Goal: Task Accomplishment & Management: Complete application form

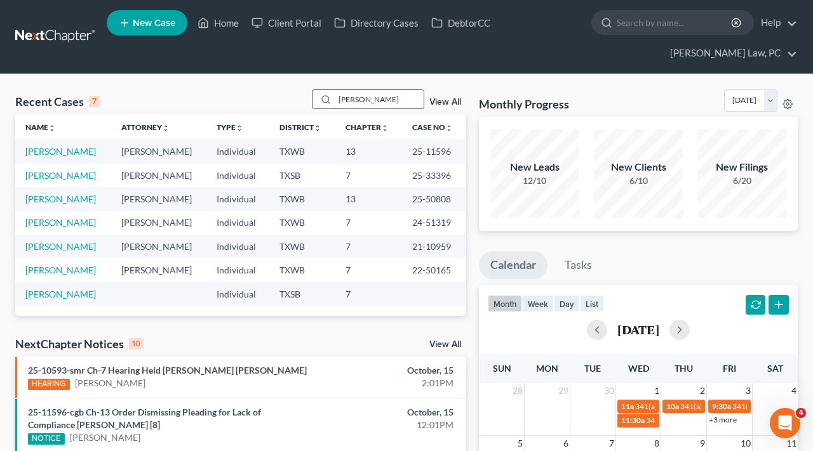
drag, startPoint x: 381, startPoint y: 100, endPoint x: 326, endPoint y: 100, distance: 54.6
click at [326, 100] on div "[PERSON_NAME]" at bounding box center [368, 100] width 113 height 20
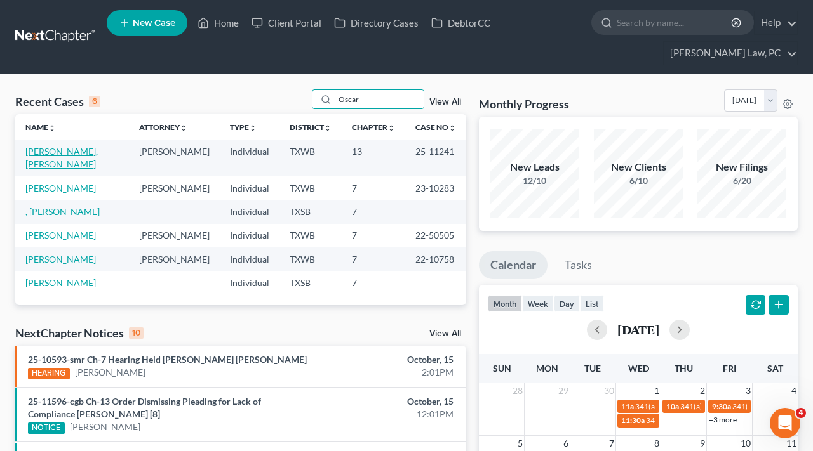
type input "Oscar"
click at [86, 154] on link "[PERSON_NAME], [PERSON_NAME]" at bounding box center [61, 157] width 72 height 23
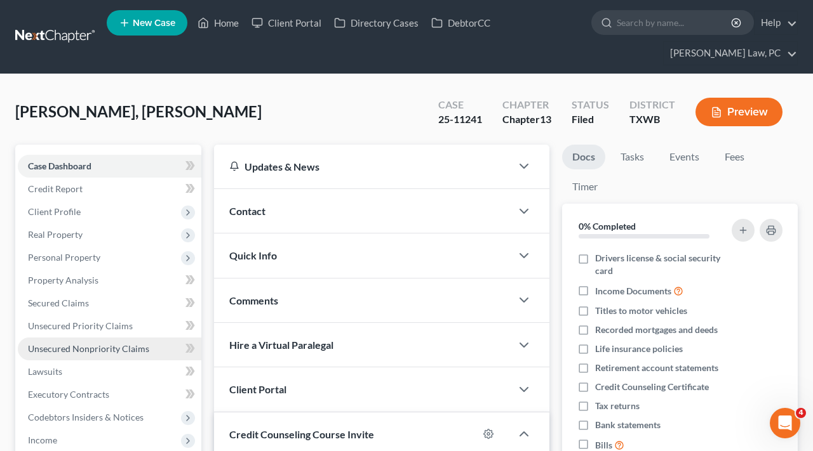
click at [109, 355] on link "Unsecured Nonpriority Claims" at bounding box center [110, 349] width 184 height 23
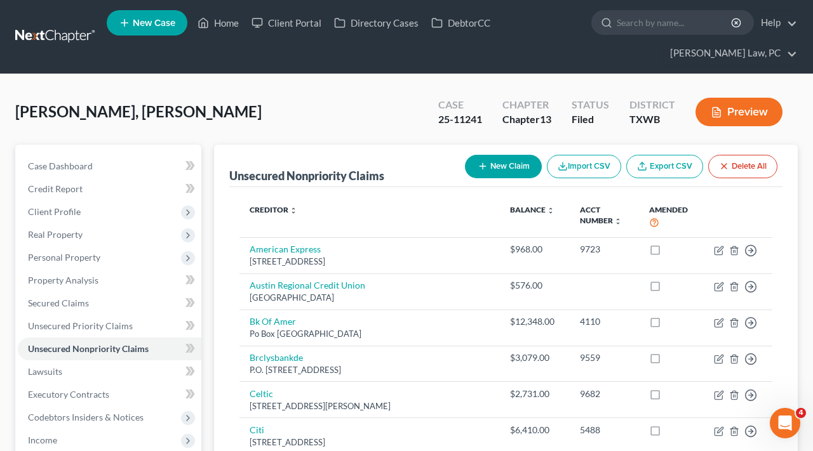
click at [58, 40] on link at bounding box center [55, 36] width 81 height 23
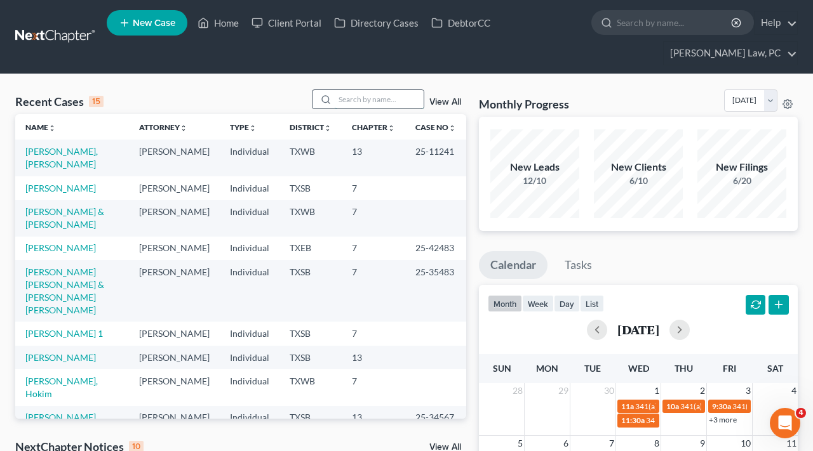
click at [377, 102] on input "search" at bounding box center [379, 99] width 89 height 18
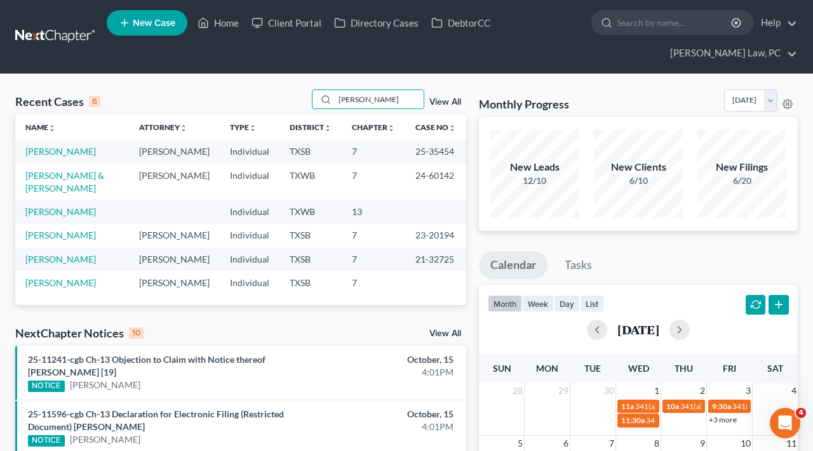
type input "Eduardo"
drag, startPoint x: 324, startPoint y: 114, endPoint x: 59, endPoint y: 150, distance: 267.9
click at [59, 150] on link "[PERSON_NAME]" at bounding box center [60, 151] width 70 height 11
click at [45, 151] on link "[PERSON_NAME]" at bounding box center [60, 151] width 70 height 11
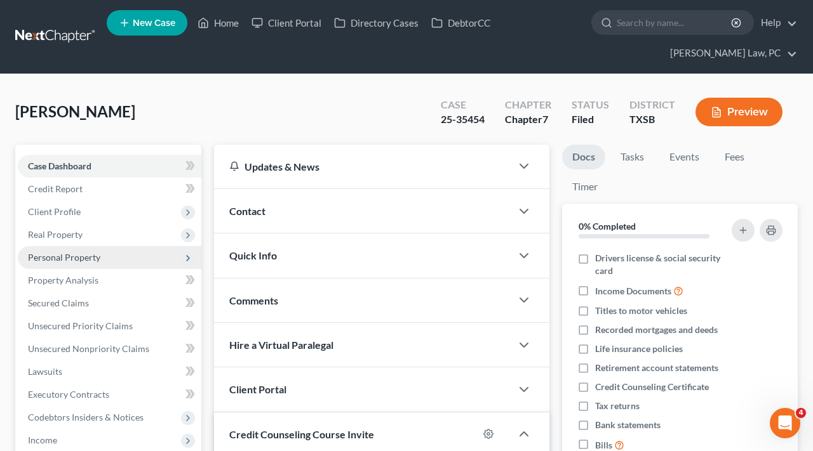
click at [50, 260] on span "Personal Property" at bounding box center [64, 257] width 72 height 11
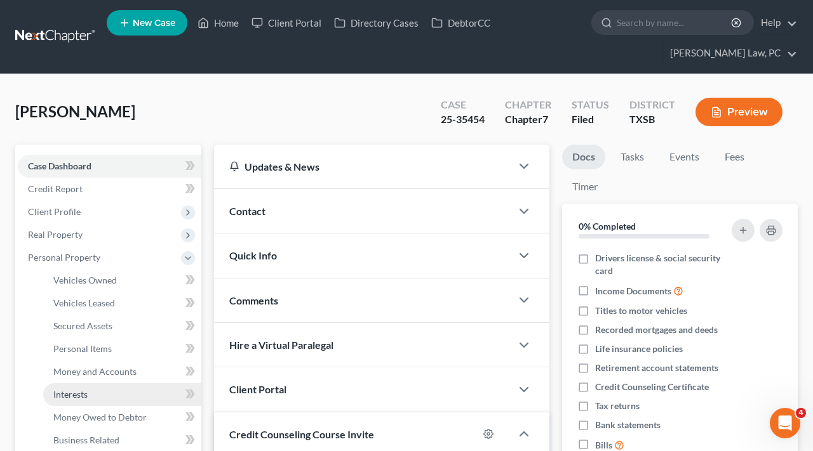
click at [72, 396] on span "Interests" at bounding box center [70, 394] width 34 height 11
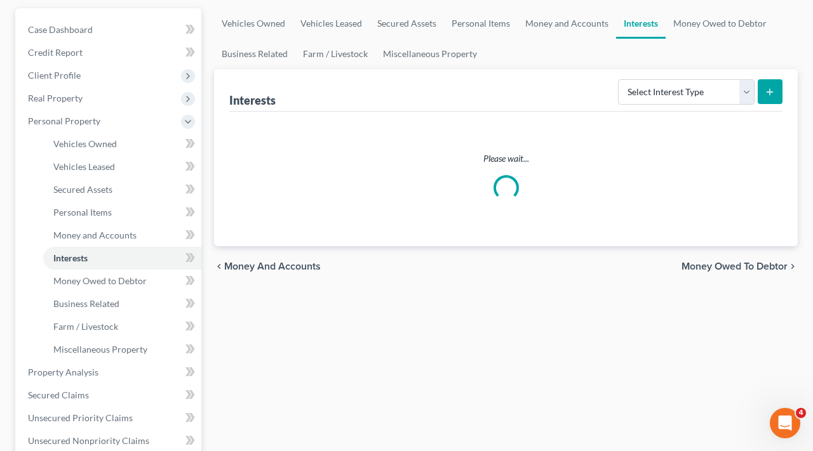
scroll to position [138, 0]
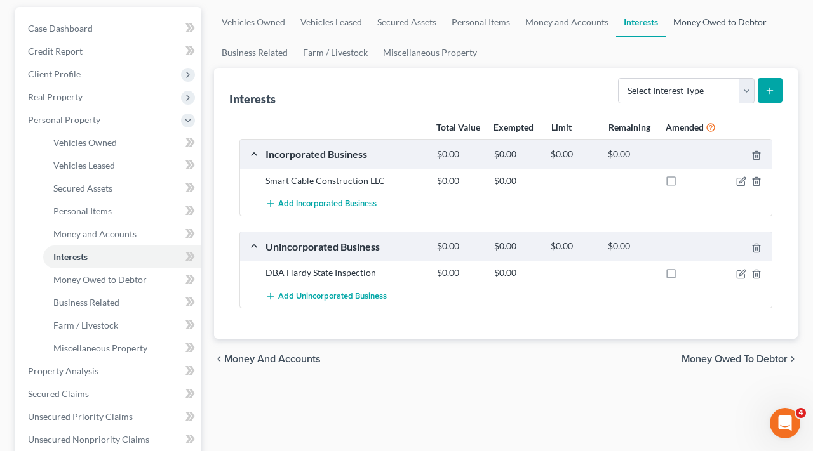
click at [679, 29] on link "Money Owed to Debtor" at bounding box center [719, 22] width 109 height 30
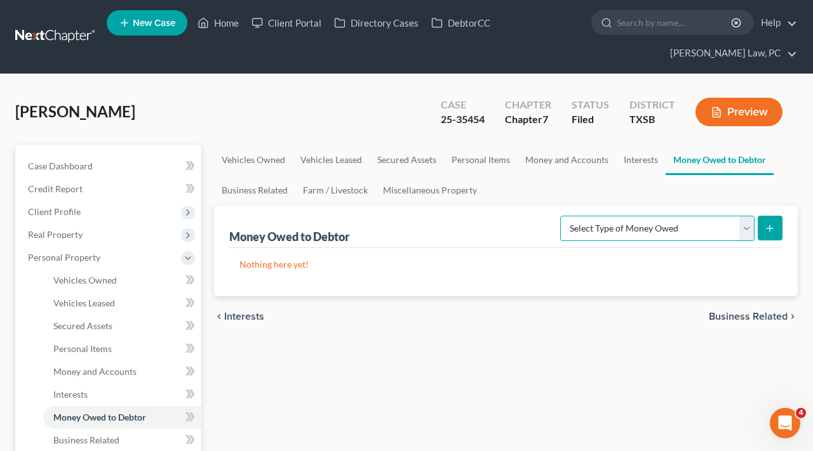
select select "expected_tax_refund"
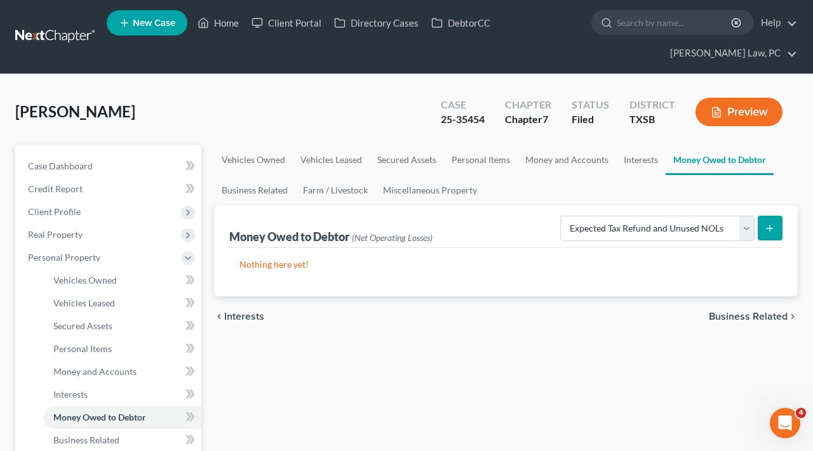
click at [771, 233] on button "submit" at bounding box center [770, 228] width 25 height 25
select select "0"
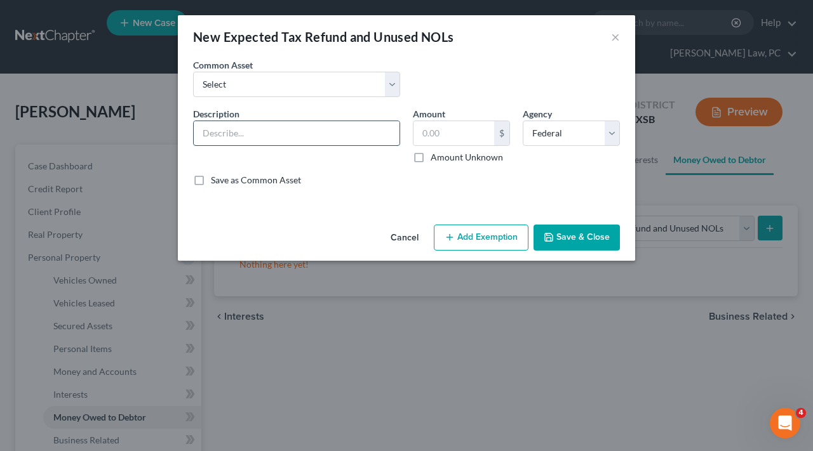
click at [221, 131] on input "text" at bounding box center [297, 133] width 206 height 24
type input "2024 Possible Tax Refund"
click at [436, 135] on input "text" at bounding box center [453, 133] width 81 height 24
click at [450, 135] on input "8" at bounding box center [453, 133] width 81 height 24
type input "8,104"
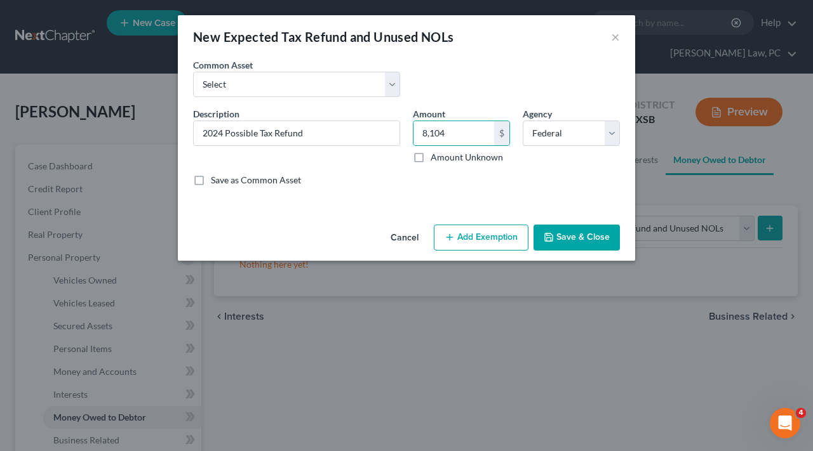
click at [573, 240] on button "Save & Close" at bounding box center [576, 238] width 86 height 27
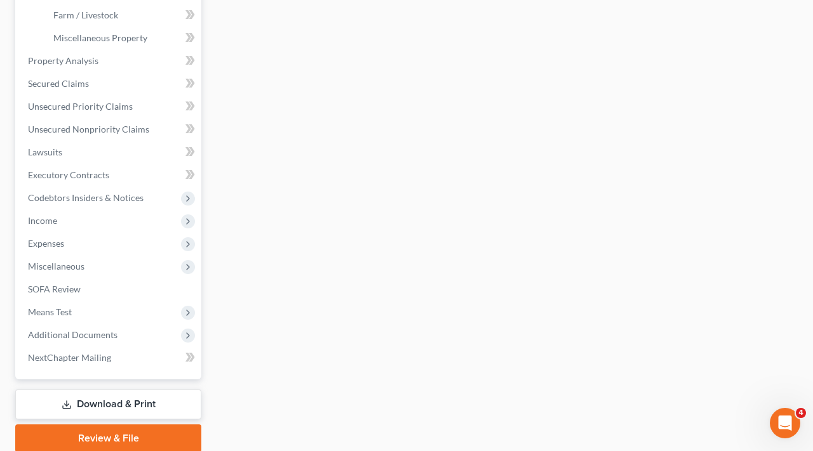
scroll to position [488, 0]
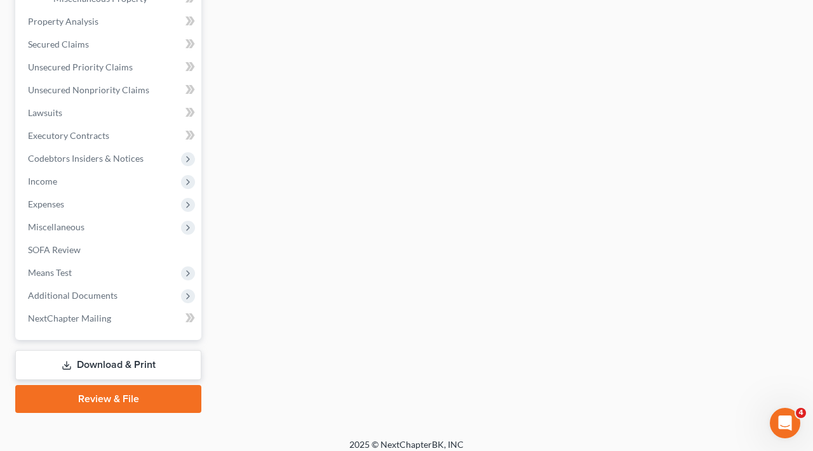
click at [103, 363] on link "Download & Print" at bounding box center [108, 365] width 186 height 30
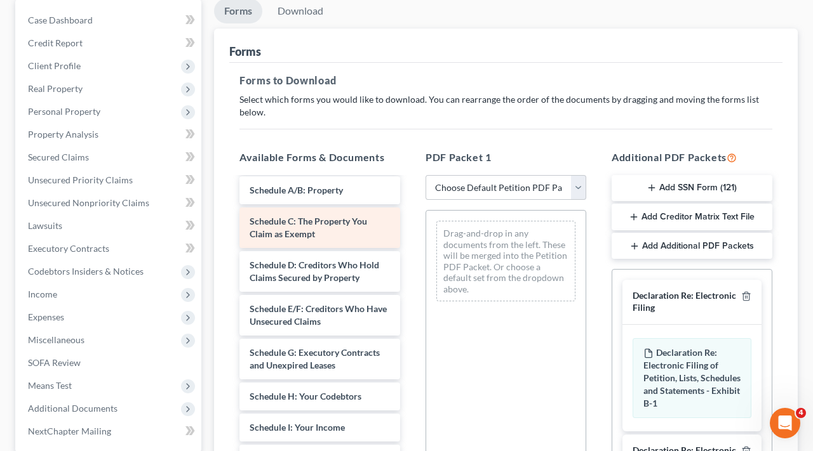
scroll to position [192, 0]
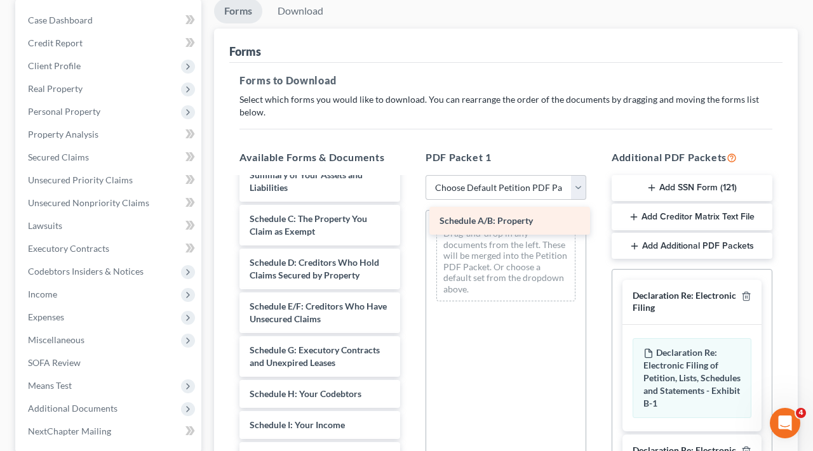
drag, startPoint x: 297, startPoint y: 217, endPoint x: 486, endPoint y: 220, distance: 189.2
click at [410, 221] on div "Schedule A/B: Property Feb 2 to Sept 5 Paystubs Cypress Santos_Luis-pdf Jan 5 t…" at bounding box center [319, 410] width 181 height 848
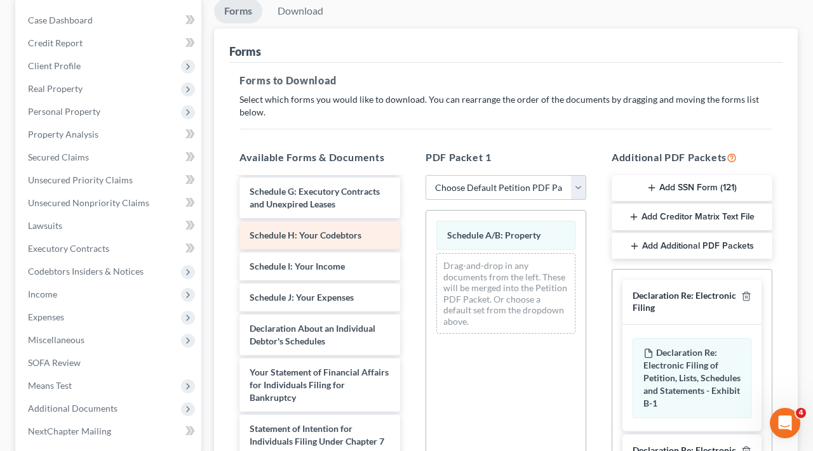
scroll to position [361, 0]
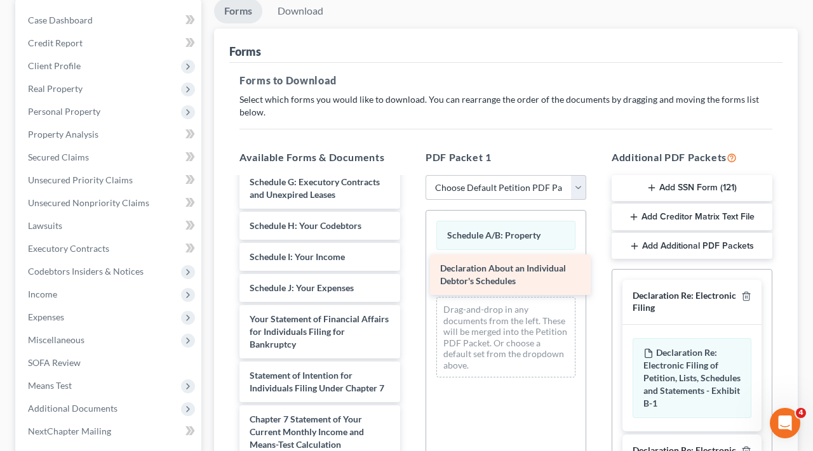
drag, startPoint x: 313, startPoint y: 320, endPoint x: 504, endPoint y: 270, distance: 196.8
click at [410, 270] on div "Declaration About an Individual Debtor's Schedules Feb 2 to Sept 5 Paystubs Cyp…" at bounding box center [319, 220] width 181 height 804
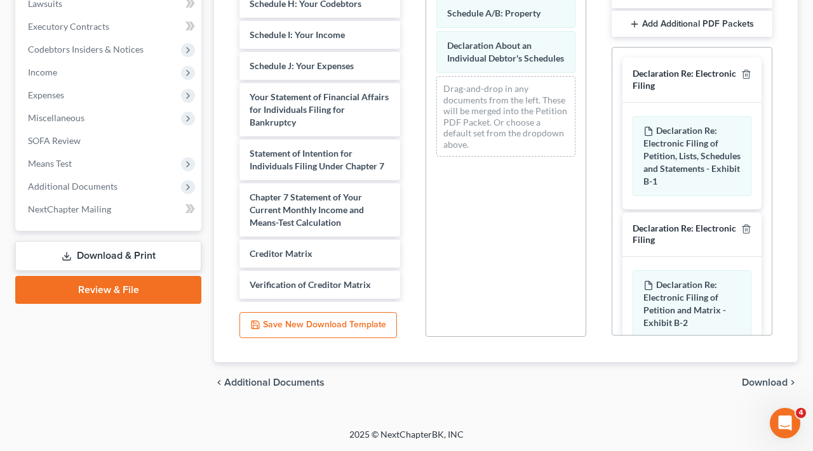
scroll to position [368, 0]
click at [770, 382] on span "Download" at bounding box center [765, 383] width 46 height 10
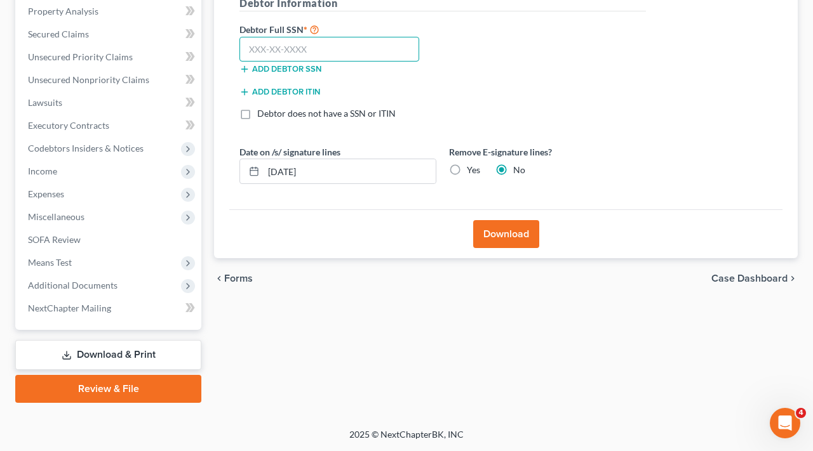
click at [305, 41] on input "text" at bounding box center [329, 49] width 180 height 25
type input "645-94-4717"
click at [504, 242] on button "Download" at bounding box center [506, 234] width 66 height 28
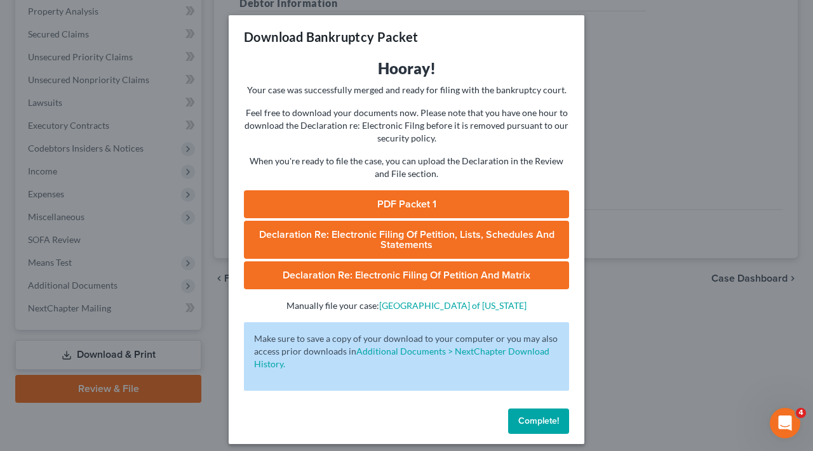
click at [337, 203] on link "PDF Packet 1" at bounding box center [406, 204] width 325 height 28
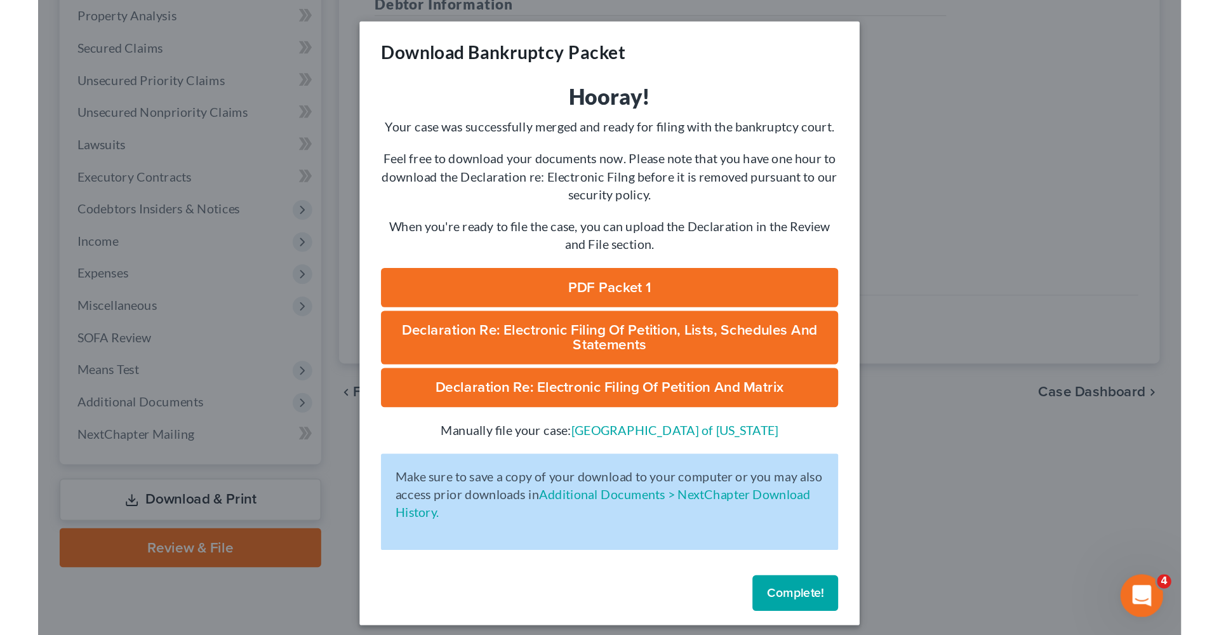
scroll to position [63, 0]
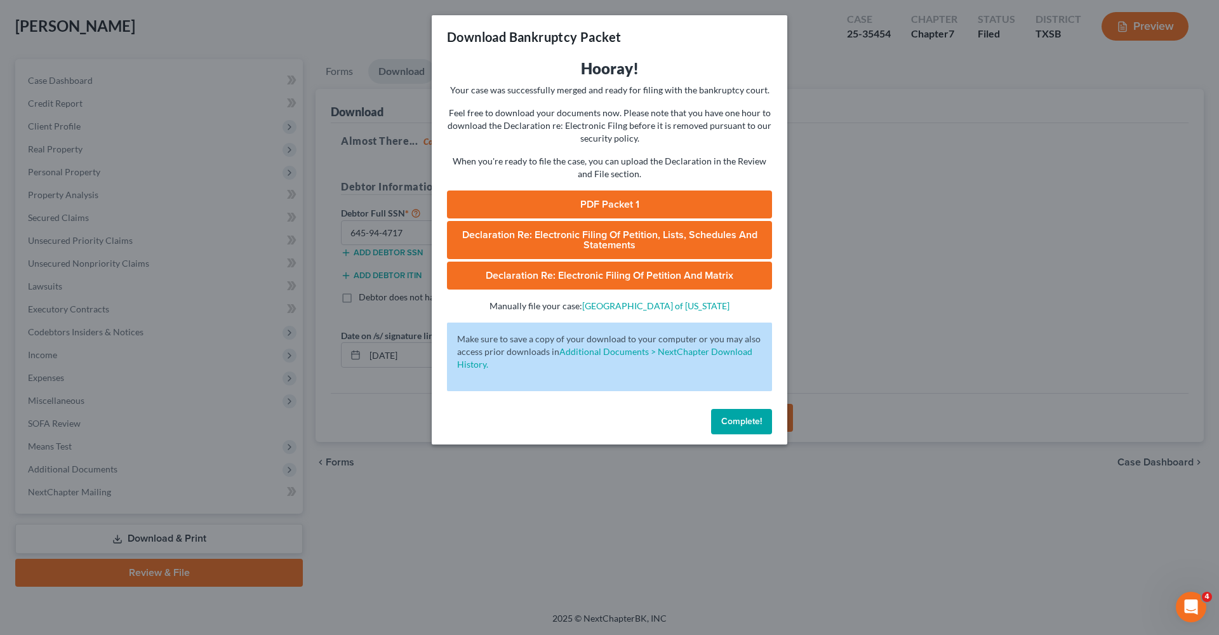
click at [742, 424] on span "Complete!" at bounding box center [741, 421] width 41 height 11
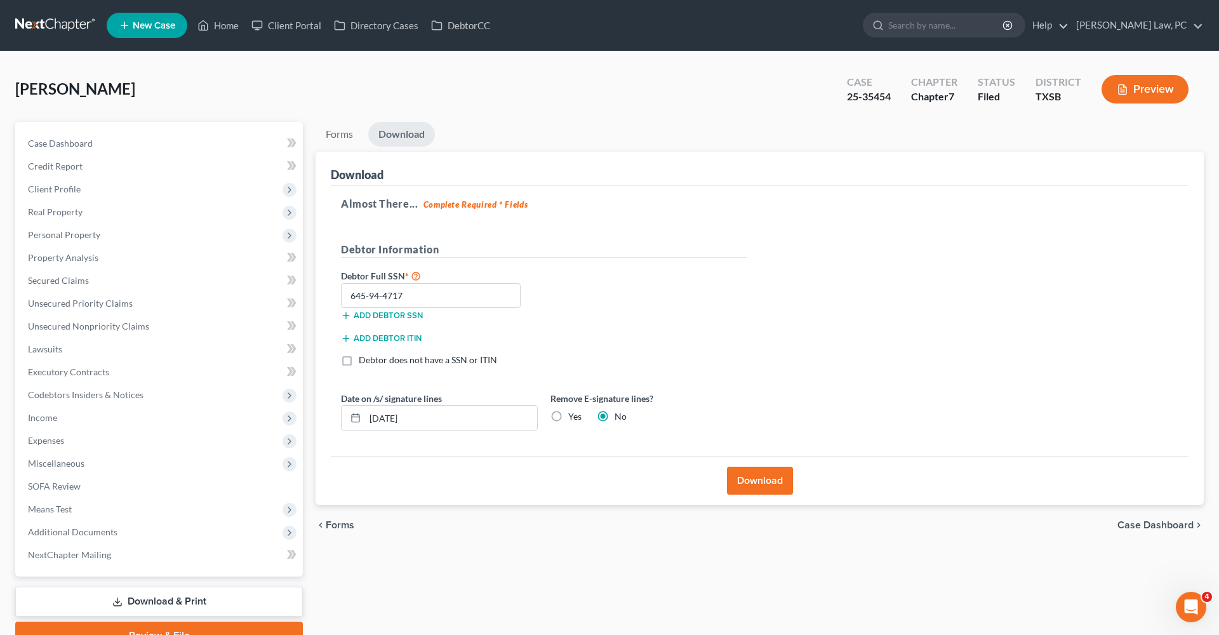
scroll to position [0, 0]
click at [36, 27] on link at bounding box center [55, 25] width 81 height 23
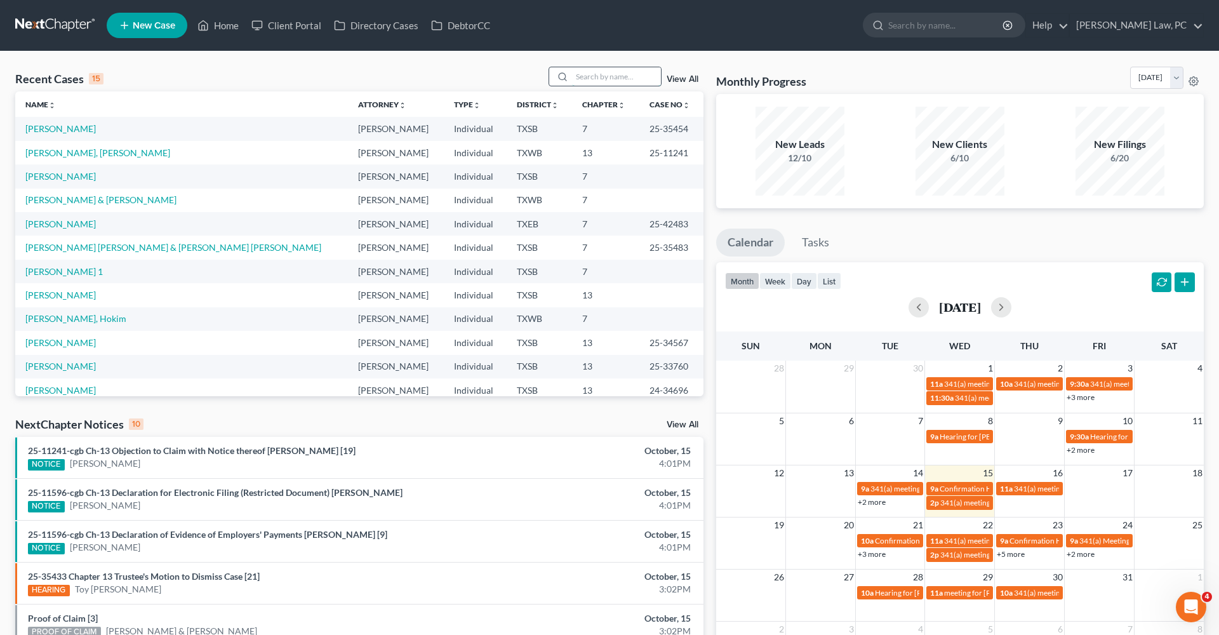
click at [610, 76] on input "search" at bounding box center [616, 76] width 89 height 18
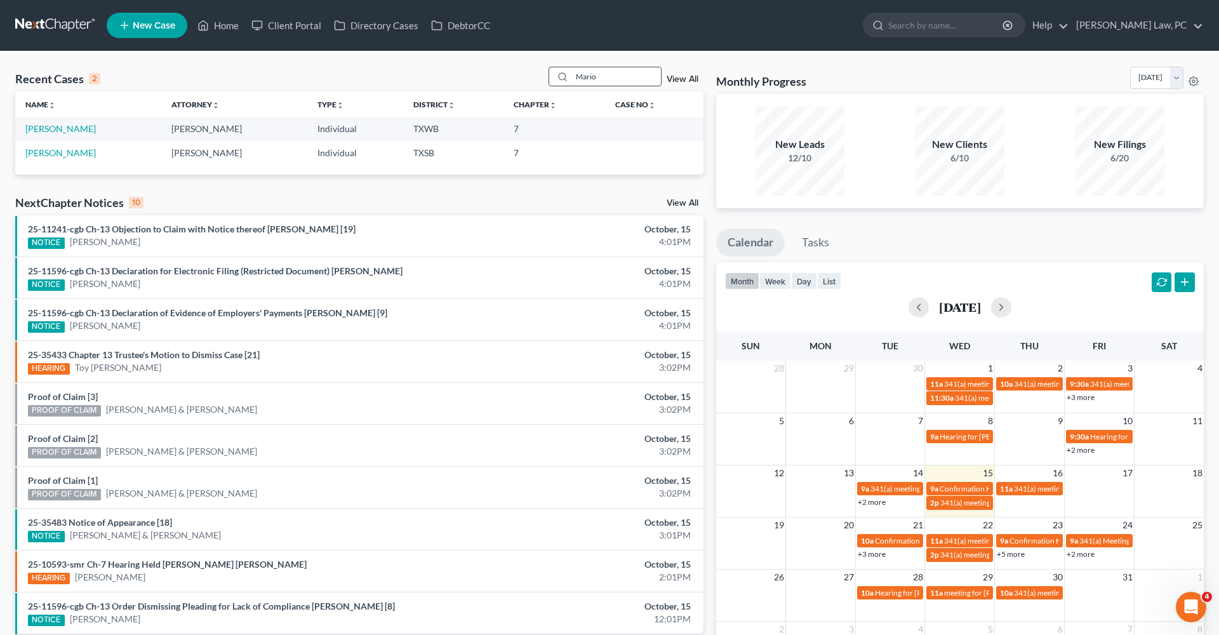
type input "Mario"
drag, startPoint x: 610, startPoint y: 76, endPoint x: 51, endPoint y: 130, distance: 561.4
click at [51, 130] on link "[PERSON_NAME]" at bounding box center [60, 128] width 70 height 11
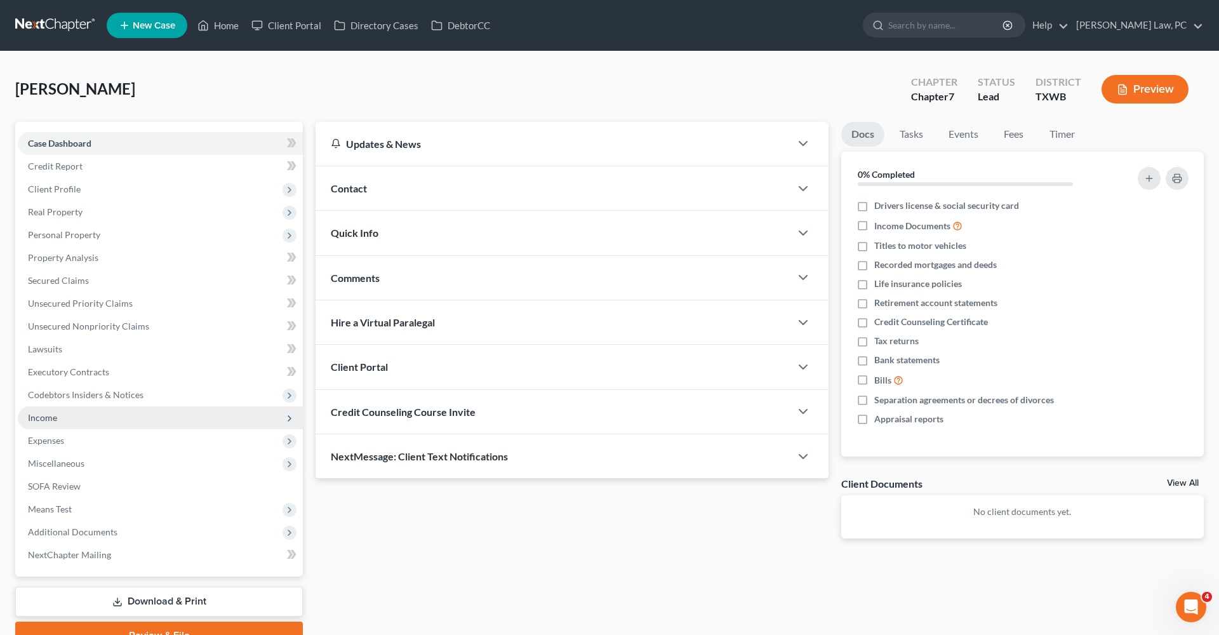
click at [51, 420] on span "Income" at bounding box center [42, 417] width 29 height 11
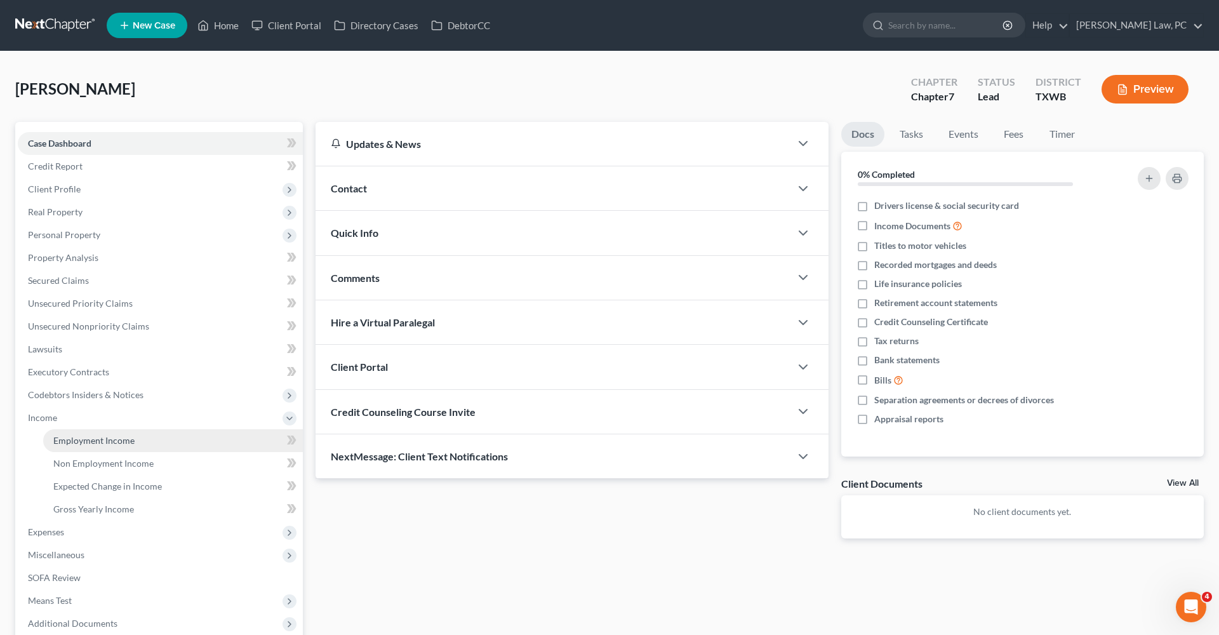
click at [103, 430] on link "Employment Income" at bounding box center [173, 440] width 260 height 23
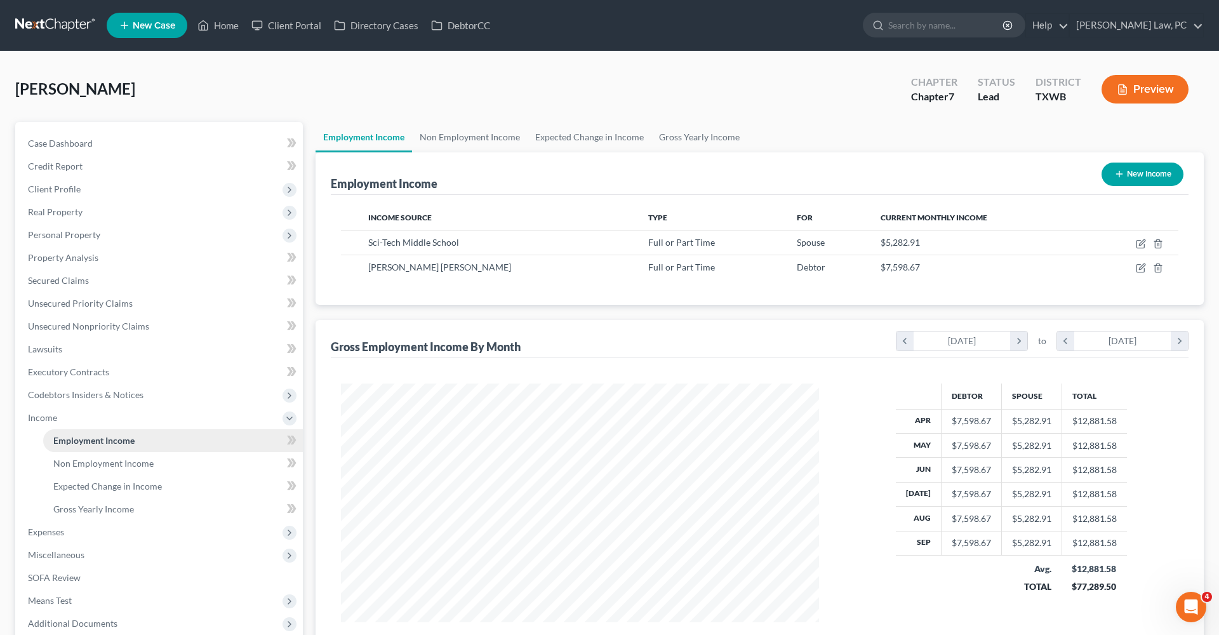
scroll to position [239, 504]
click at [434, 139] on link "Non Employment Income" at bounding box center [470, 137] width 116 height 30
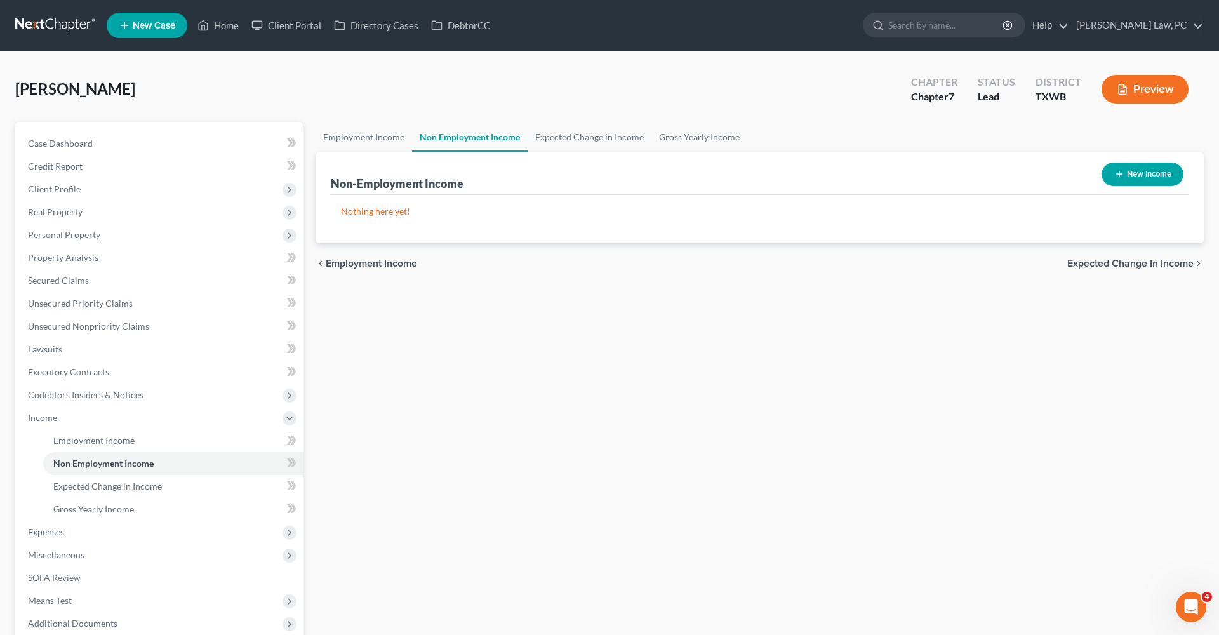
click at [1135, 178] on button "New Income" at bounding box center [1143, 174] width 82 height 23
select select "0"
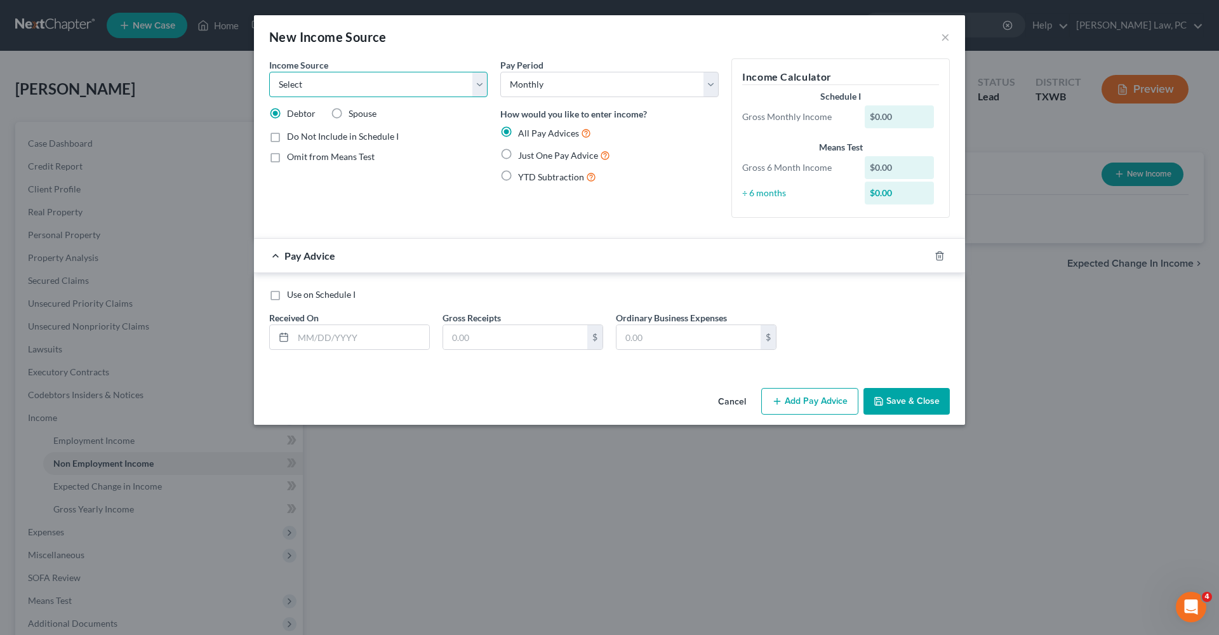
select select "0"
click at [524, 156] on span "Just One Pay Advice" at bounding box center [558, 155] width 80 height 11
click at [524, 156] on input "Just One Pay Advice" at bounding box center [527, 152] width 8 height 8
radio input "true"
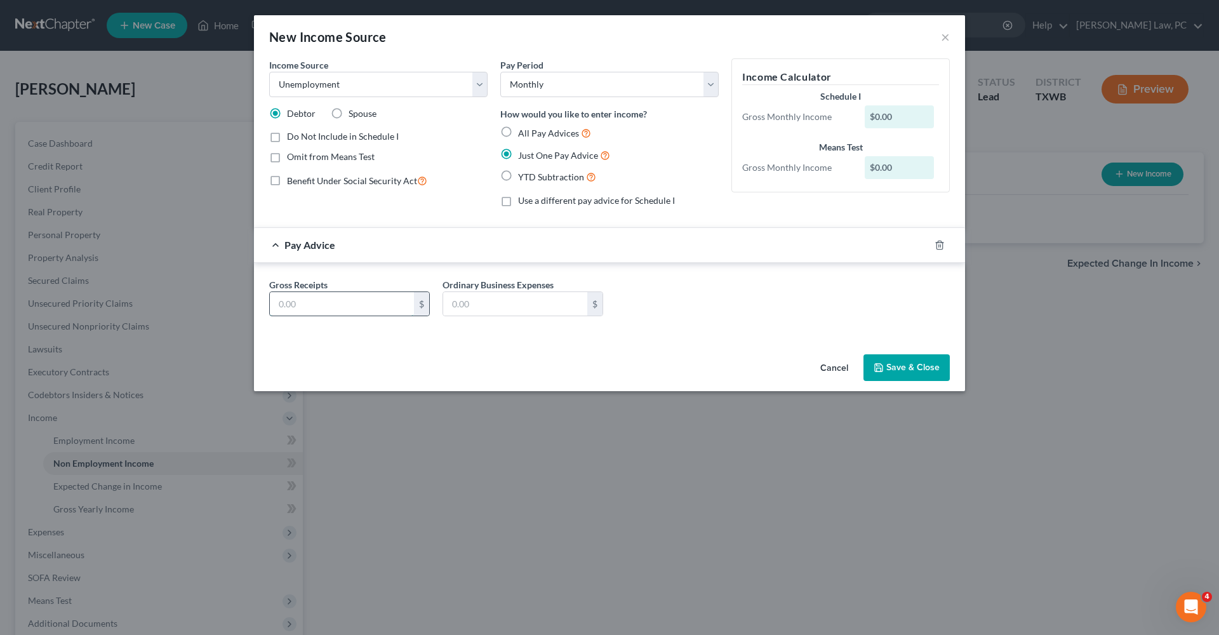
click at [343, 305] on input "text" at bounding box center [342, 304] width 144 height 24
click at [301, 302] on input "text" at bounding box center [342, 304] width 144 height 24
type input "1,773"
click at [518, 202] on label "Use a different pay advice for Schedule I" at bounding box center [596, 200] width 157 height 13
click at [523, 202] on input "Use a different pay advice for Schedule I" at bounding box center [527, 198] width 8 height 8
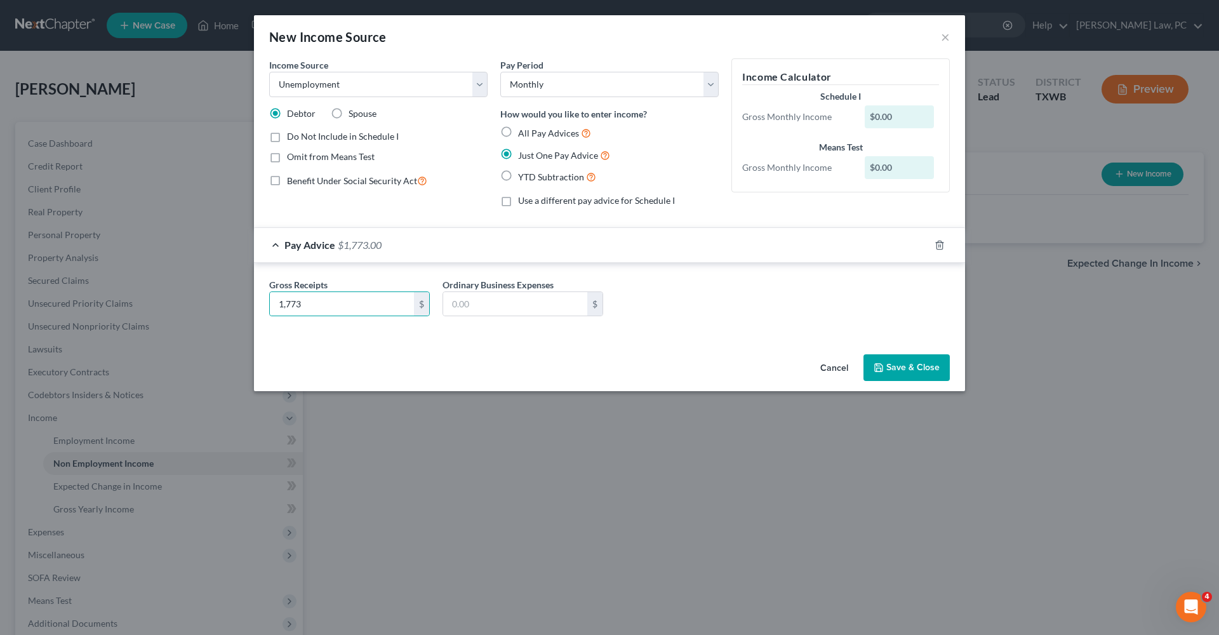
checkbox input "true"
click at [803, 357] on button "Add Schedule I Income" at bounding box center [794, 367] width 127 height 27
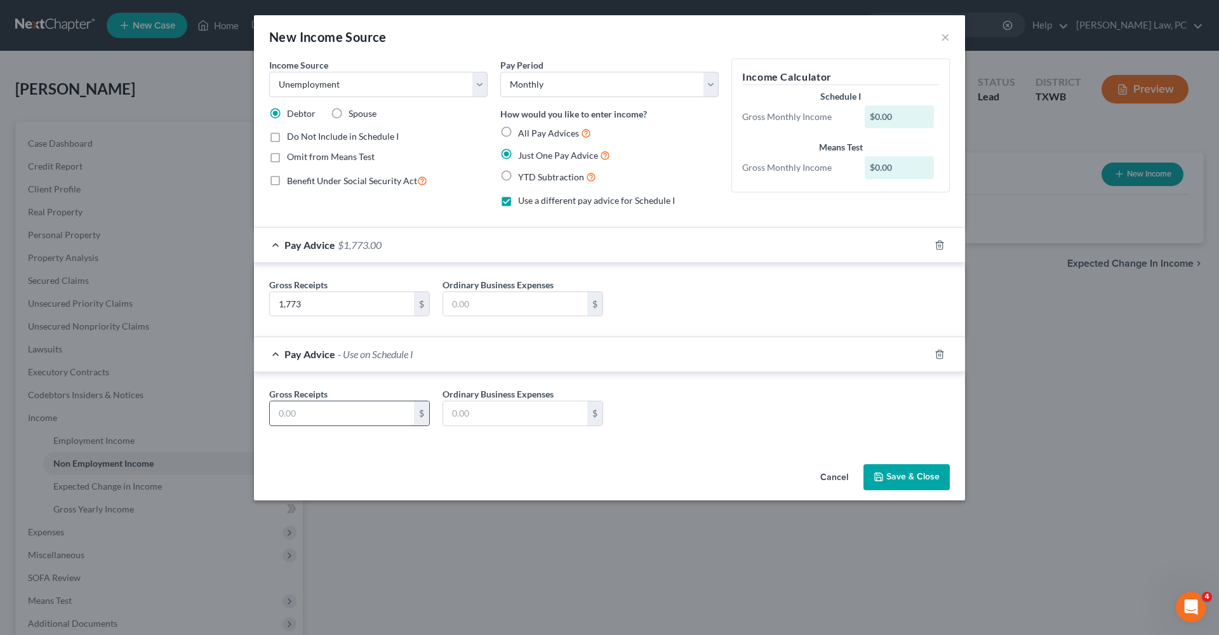
click at [353, 421] on input "text" at bounding box center [342, 413] width 144 height 24
type input "0"
click at [905, 472] on button "Save & Close" at bounding box center [907, 477] width 86 height 27
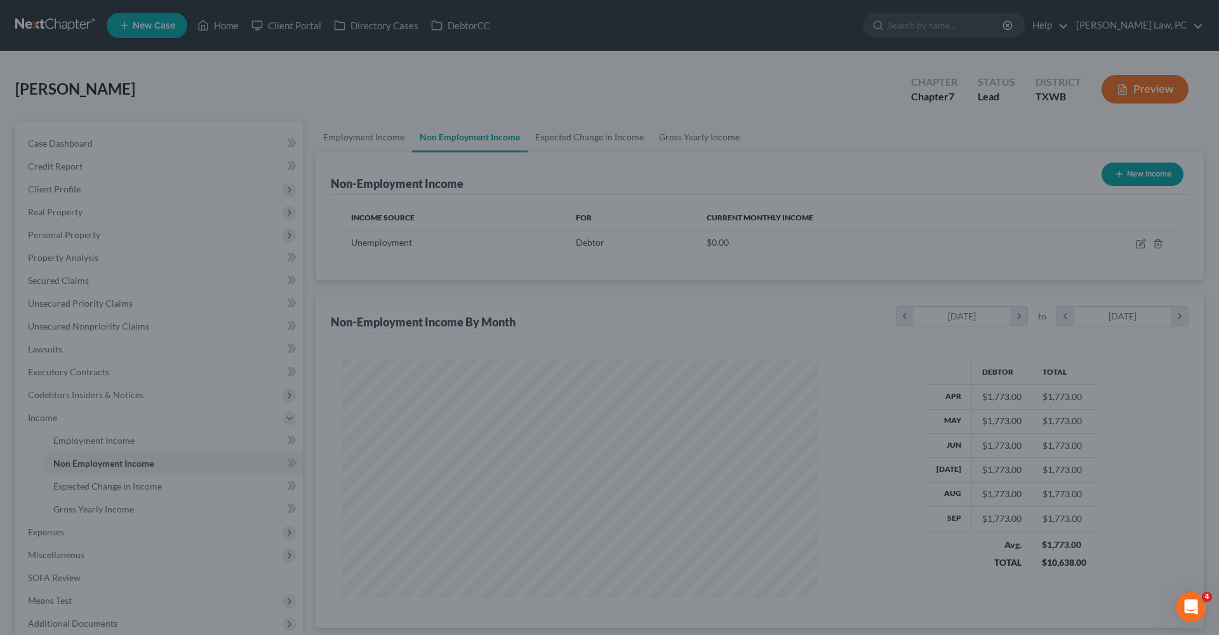
scroll to position [239, 504]
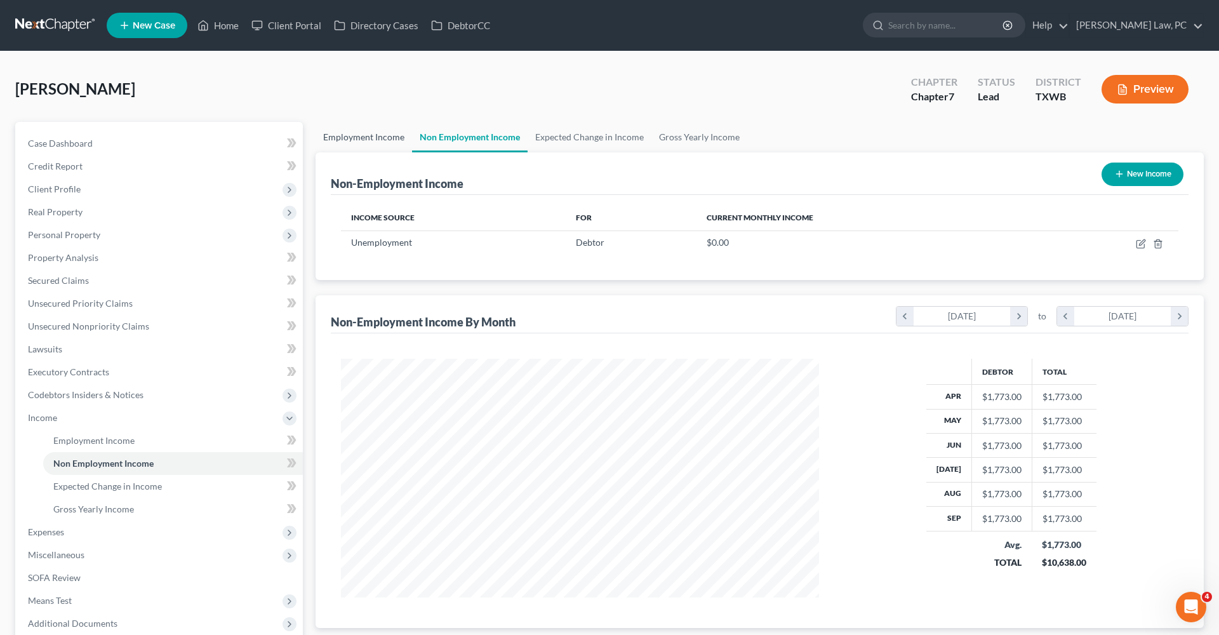
click at [370, 139] on link "Employment Income" at bounding box center [364, 137] width 97 height 30
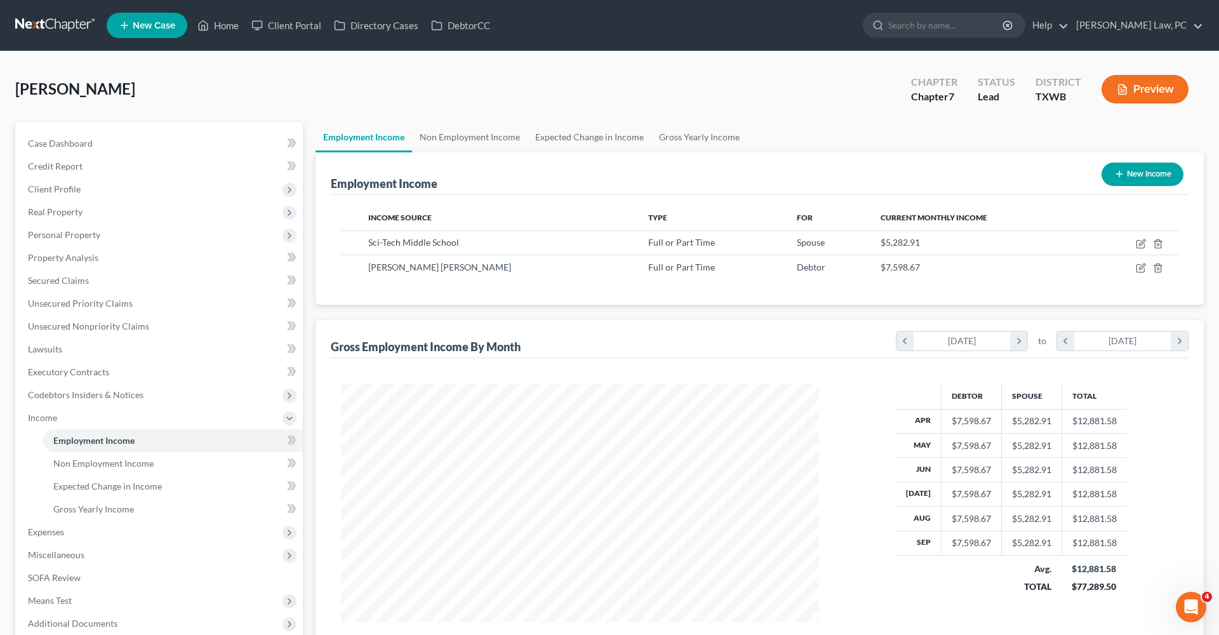
scroll to position [239, 504]
click at [489, 131] on link "Non Employment Income" at bounding box center [470, 137] width 116 height 30
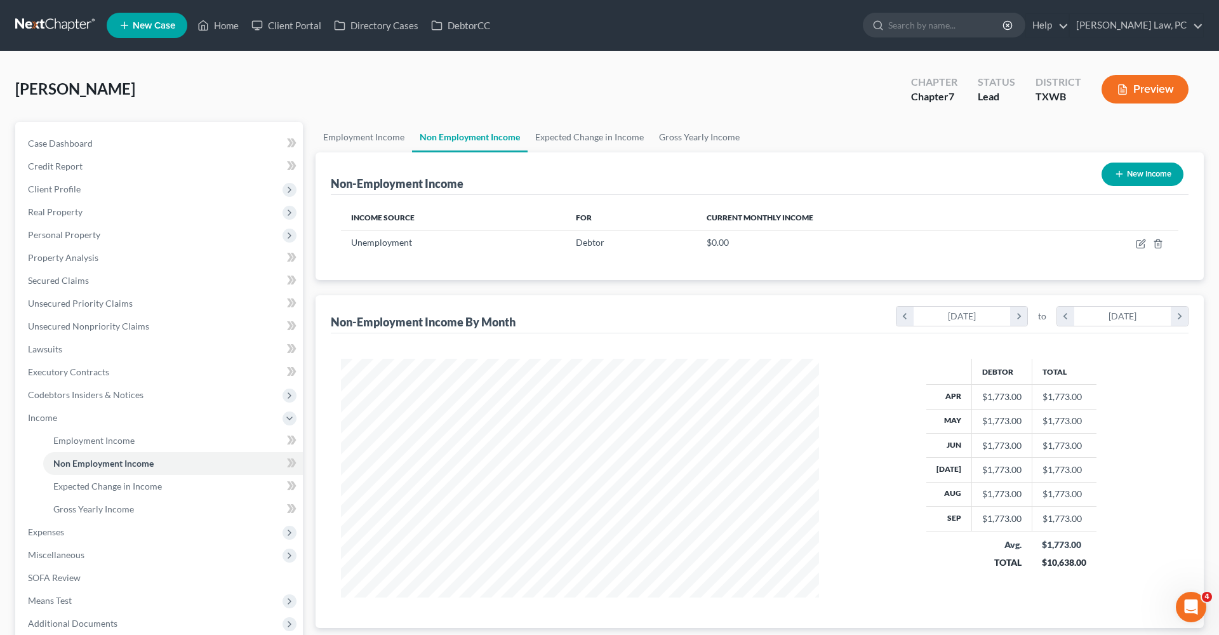
scroll to position [239, 504]
click at [1143, 241] on icon "button" at bounding box center [1142, 242] width 6 height 6
select select "0"
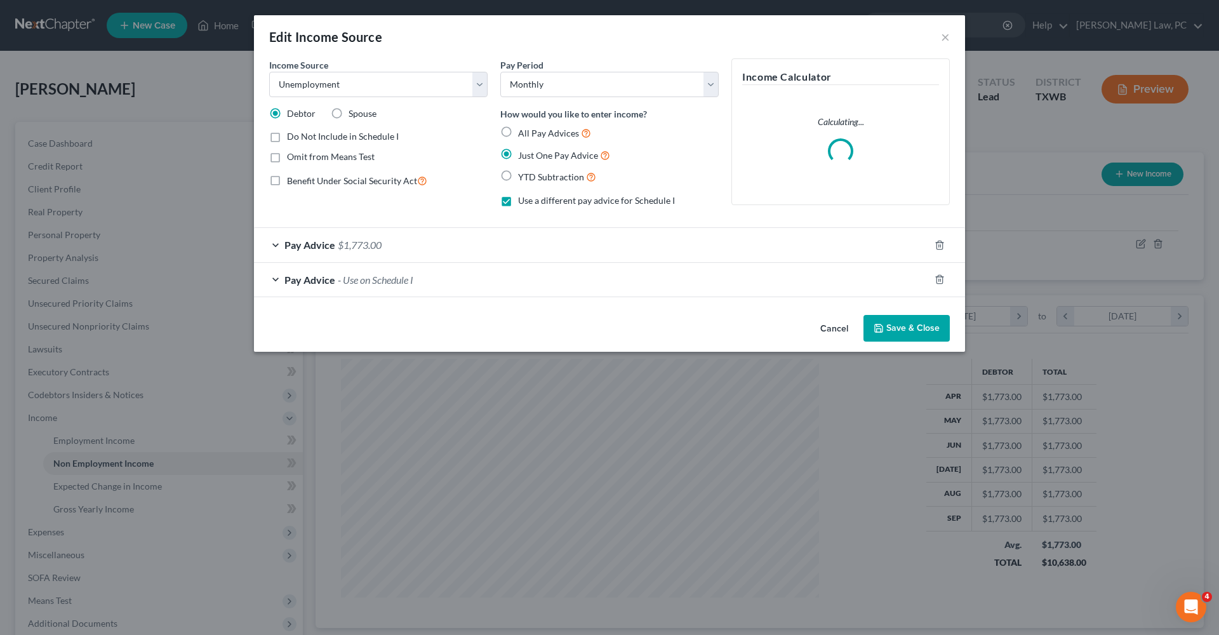
click at [387, 245] on div "Pay Advice $1,773.00" at bounding box center [592, 245] width 676 height 34
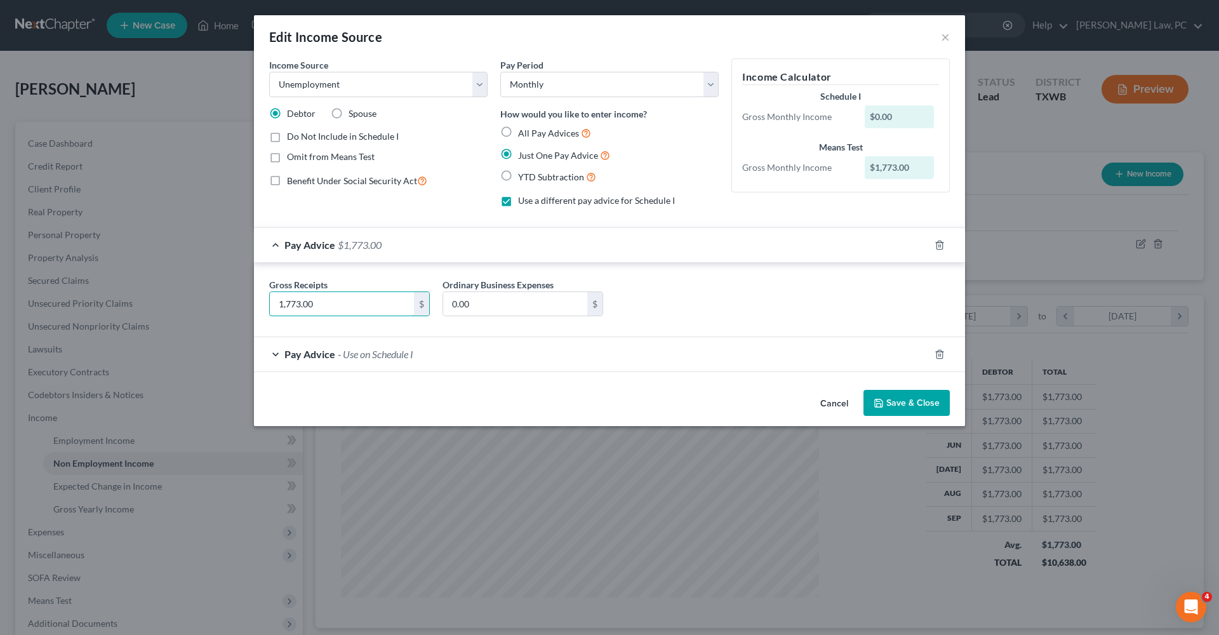
drag, startPoint x: 345, startPoint y: 304, endPoint x: 248, endPoint y: 301, distance: 97.2
click at [248, 301] on div "Edit Income Source × Income Source * Select Unemployment Disability (from emplo…" at bounding box center [609, 317] width 1219 height 635
type input "591"
click at [888, 399] on button "Save & Close" at bounding box center [907, 403] width 86 height 27
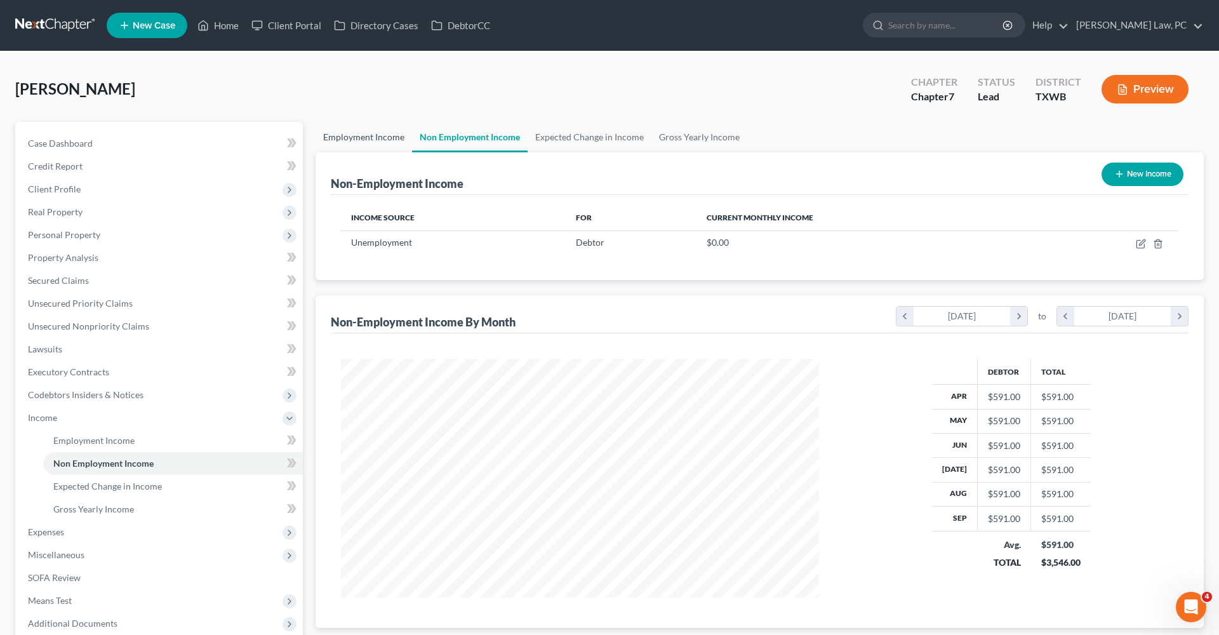
click at [372, 141] on link "Employment Income" at bounding box center [364, 137] width 97 height 30
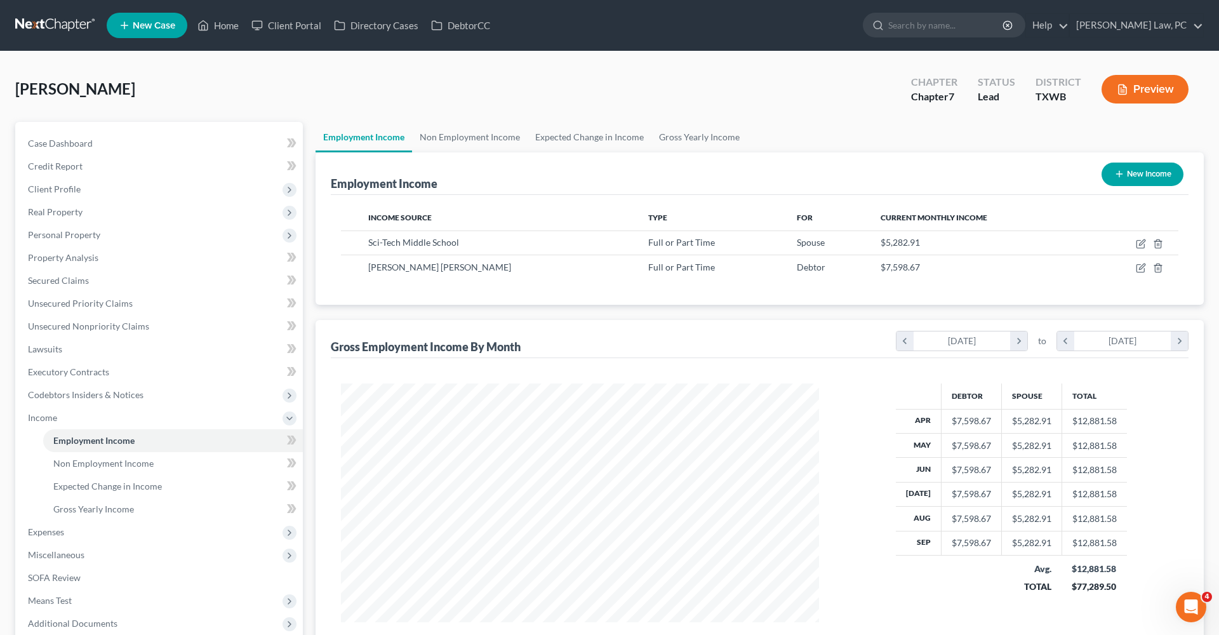
scroll to position [239, 504]
